Goal: Download file/media

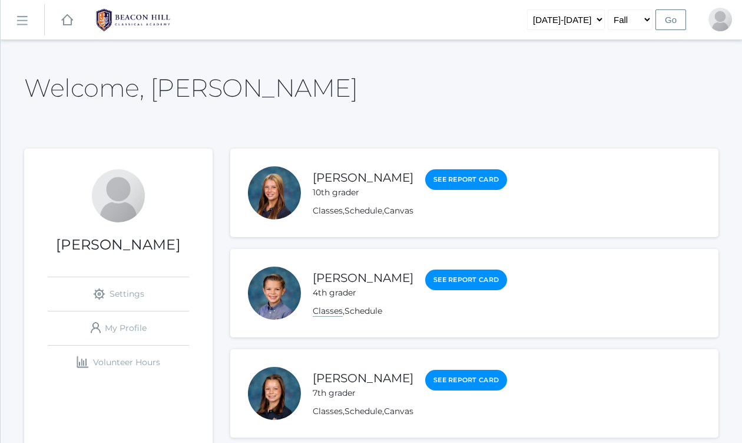
click at [328, 306] on link "Classes" at bounding box center [328, 310] width 30 height 11
click at [326, 310] on link "Classes" at bounding box center [328, 310] width 30 height 11
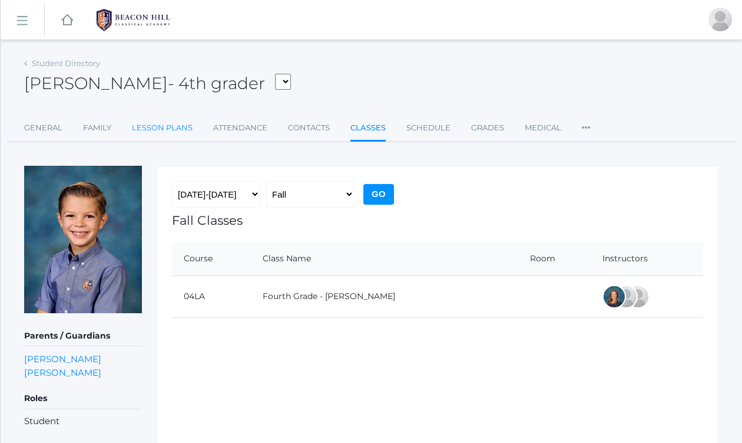
click at [149, 125] on link "Lesson Plans" at bounding box center [162, 128] width 61 height 24
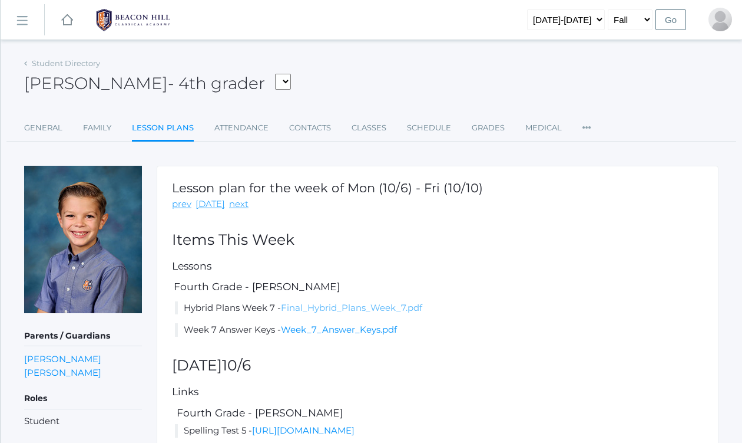
click at [335, 308] on link "Final_Hybrid_Plans_Week_7.pdf" at bounding box center [351, 307] width 141 height 11
